Goal: Task Accomplishment & Management: Complete application form

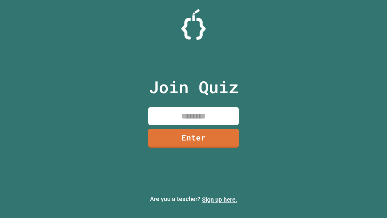
click at [220, 199] on link "Sign up here." at bounding box center [219, 199] width 35 height 7
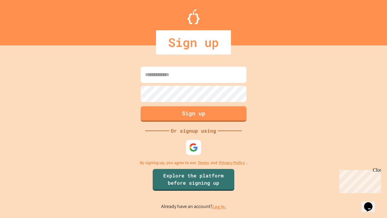
click at [220, 206] on link "Log in." at bounding box center [219, 206] width 14 height 6
